Goal: Information Seeking & Learning: Stay updated

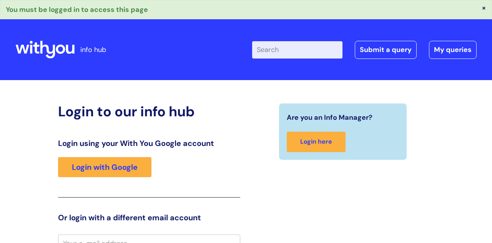
scroll to position [8, 0]
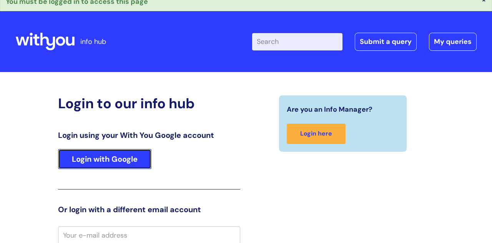
click at [109, 160] on link "Login with Google" at bounding box center [104, 159] width 93 height 20
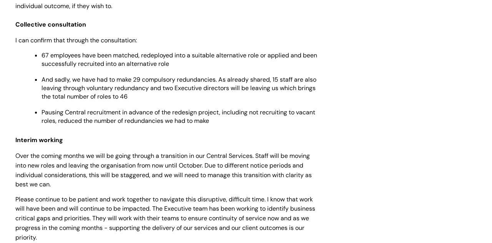
scroll to position [561, 0]
